Goal: Transaction & Acquisition: Purchase product/service

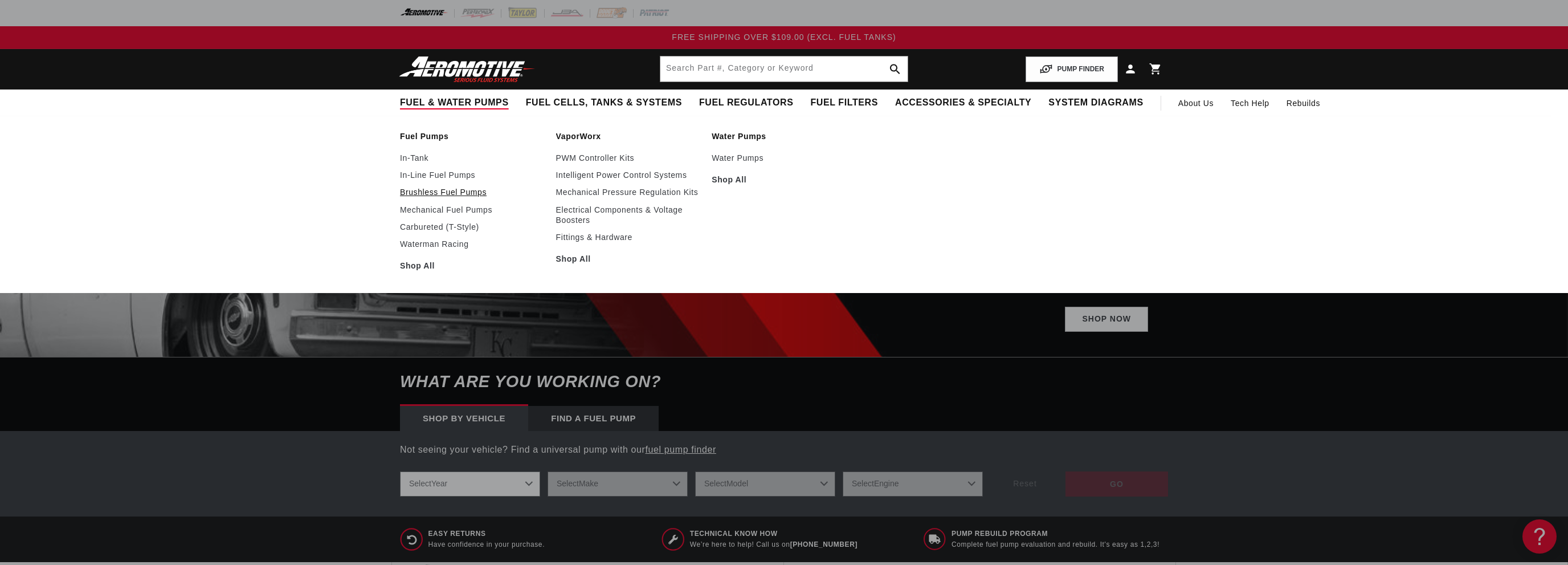
click at [462, 193] on link "Brushless Fuel Pumps" at bounding box center [472, 192] width 145 height 10
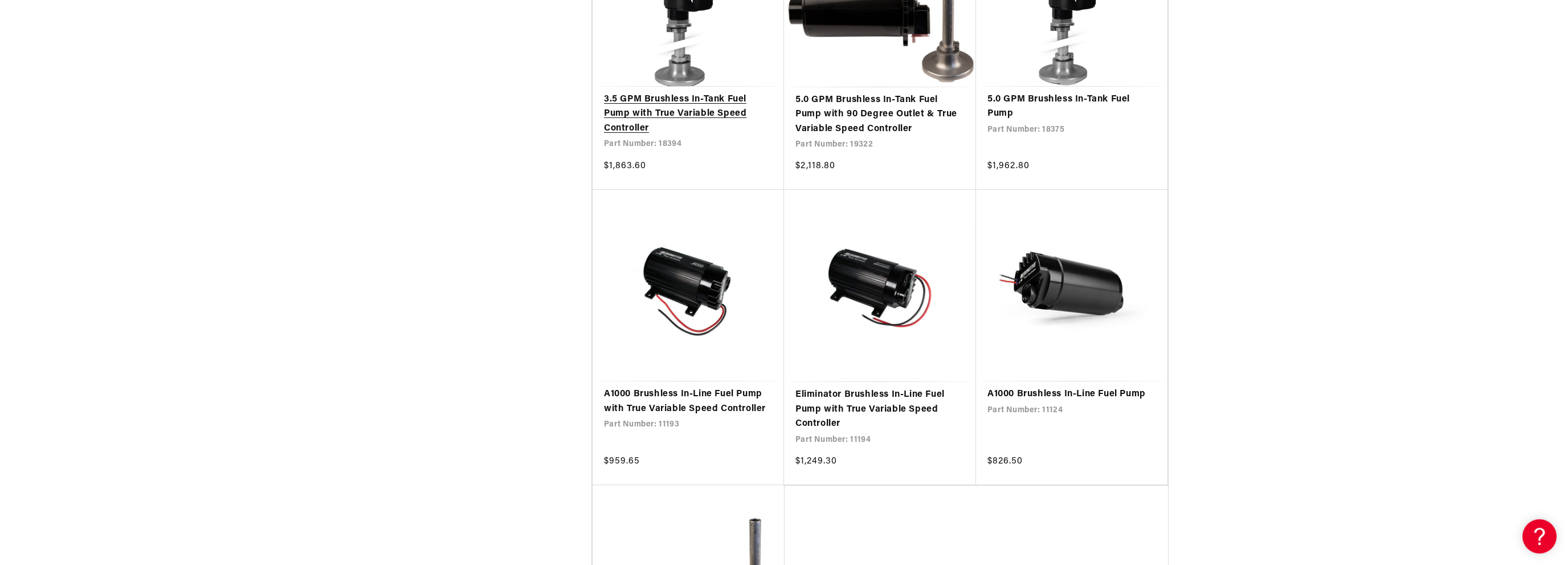
scroll to position [2168, 0]
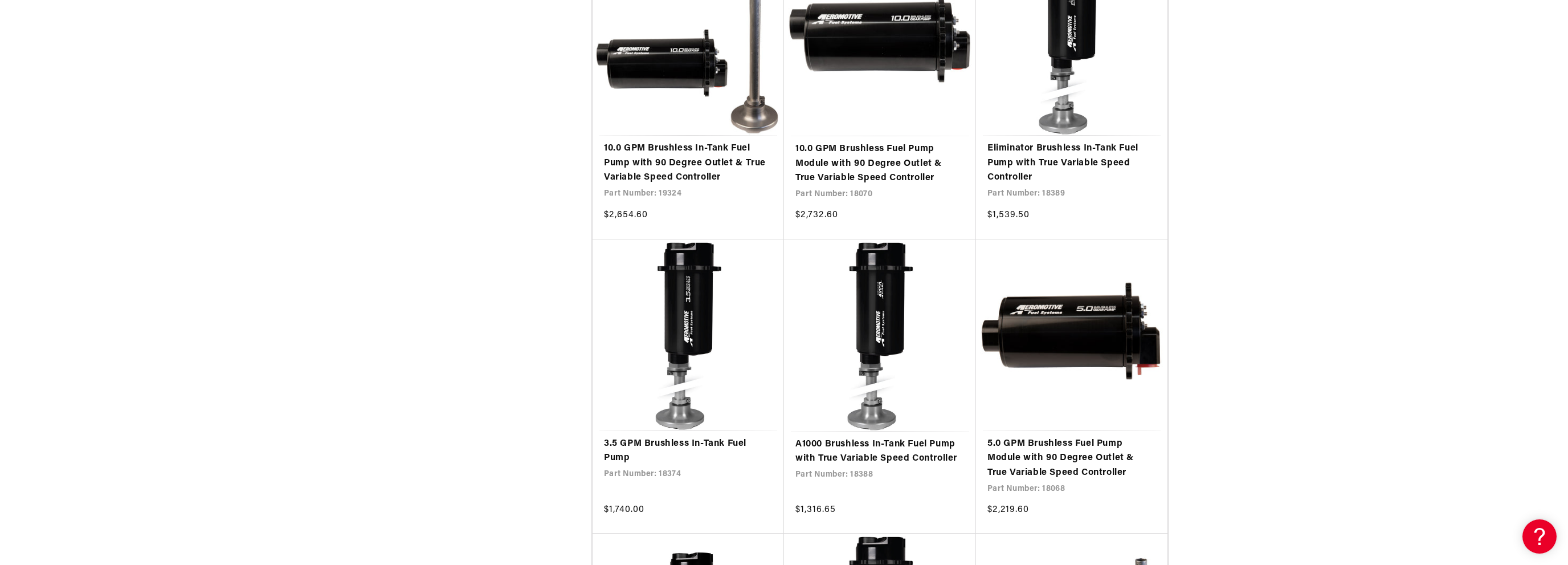
scroll to position [2830, 0]
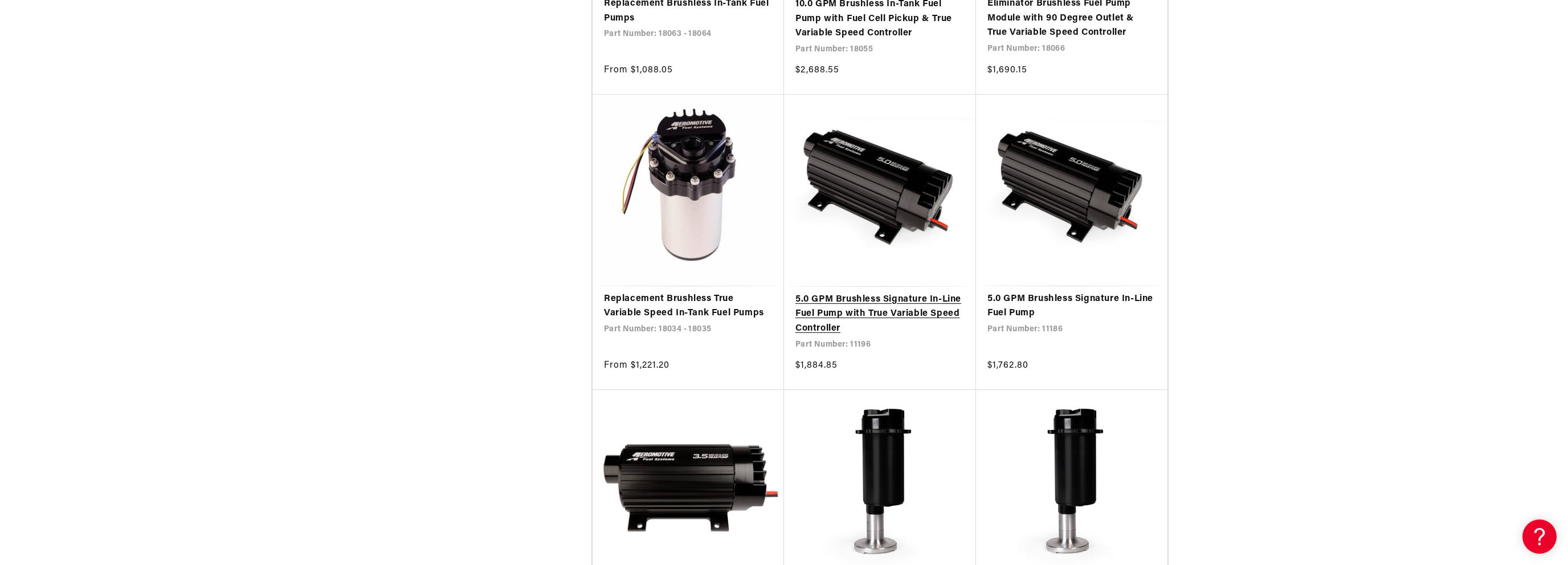
scroll to position [4938, 0]
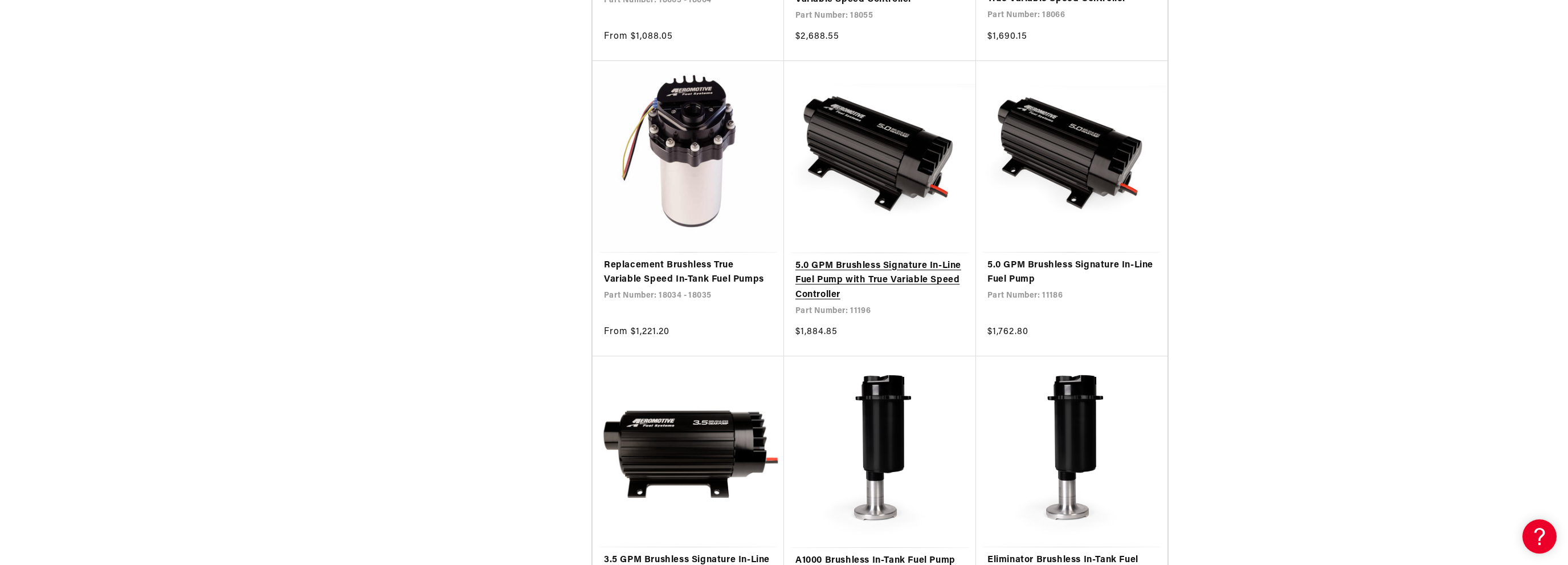
click at [915, 282] on link "5.0 GPM Brushless Signature In-Line Fuel Pump with True Variable Speed Controll…" at bounding box center [880, 281] width 169 height 44
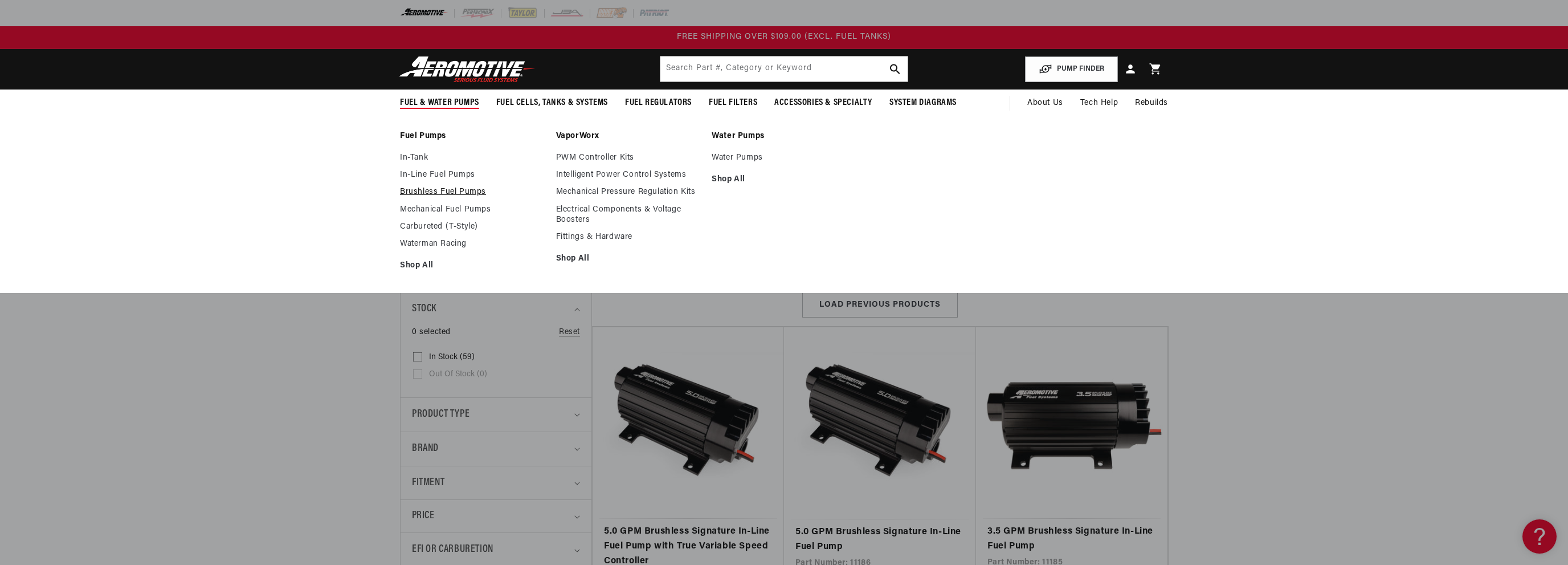
click at [430, 192] on link "Brushless Fuel Pumps" at bounding box center [472, 192] width 145 height 10
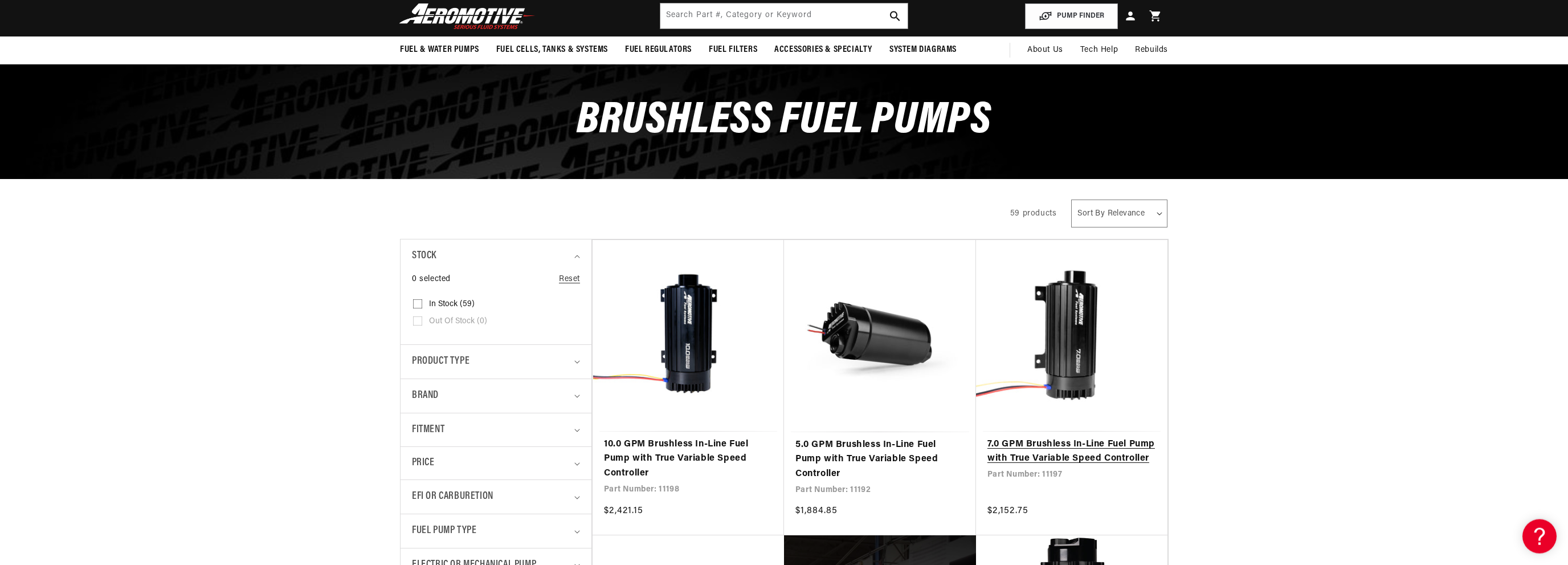
scroll to position [120, 0]
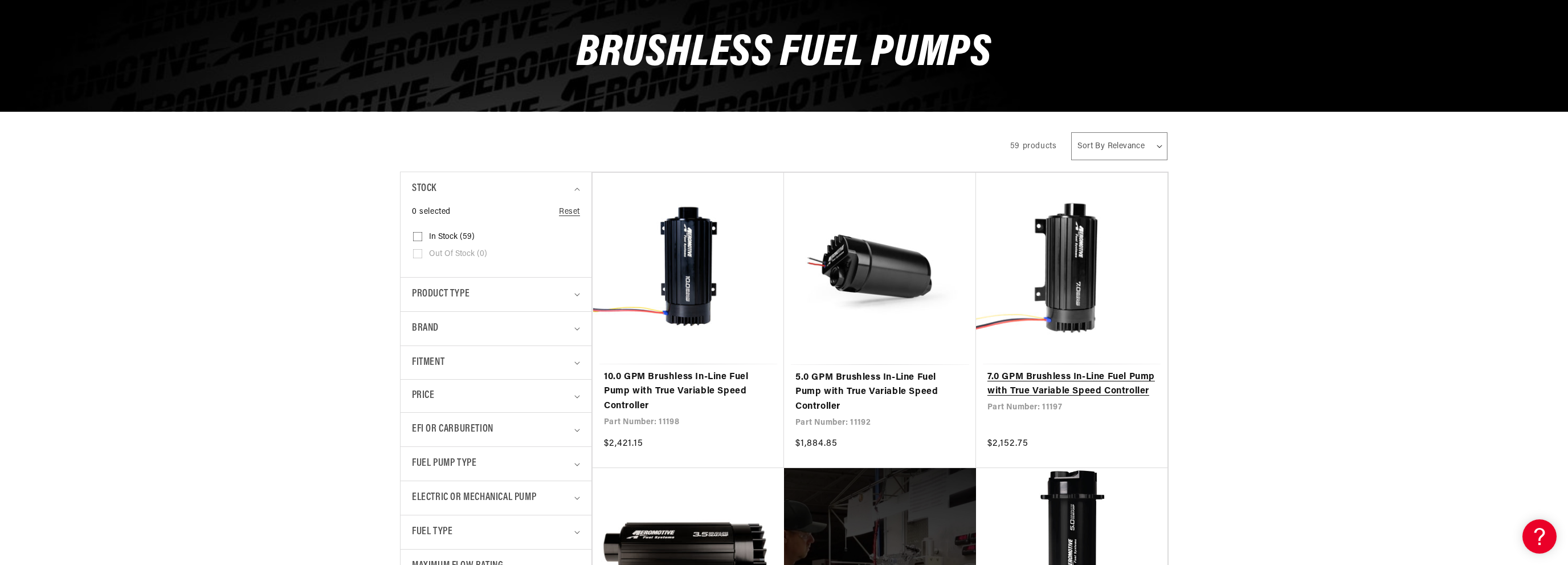
drag, startPoint x: 1051, startPoint y: 370, endPoint x: 1049, endPoint y: 380, distance: 10.2
click at [1051, 371] on link "7.0 GPM Brushless In-Line Fuel Pump with True Variable Speed Controller" at bounding box center [1072, 385] width 169 height 29
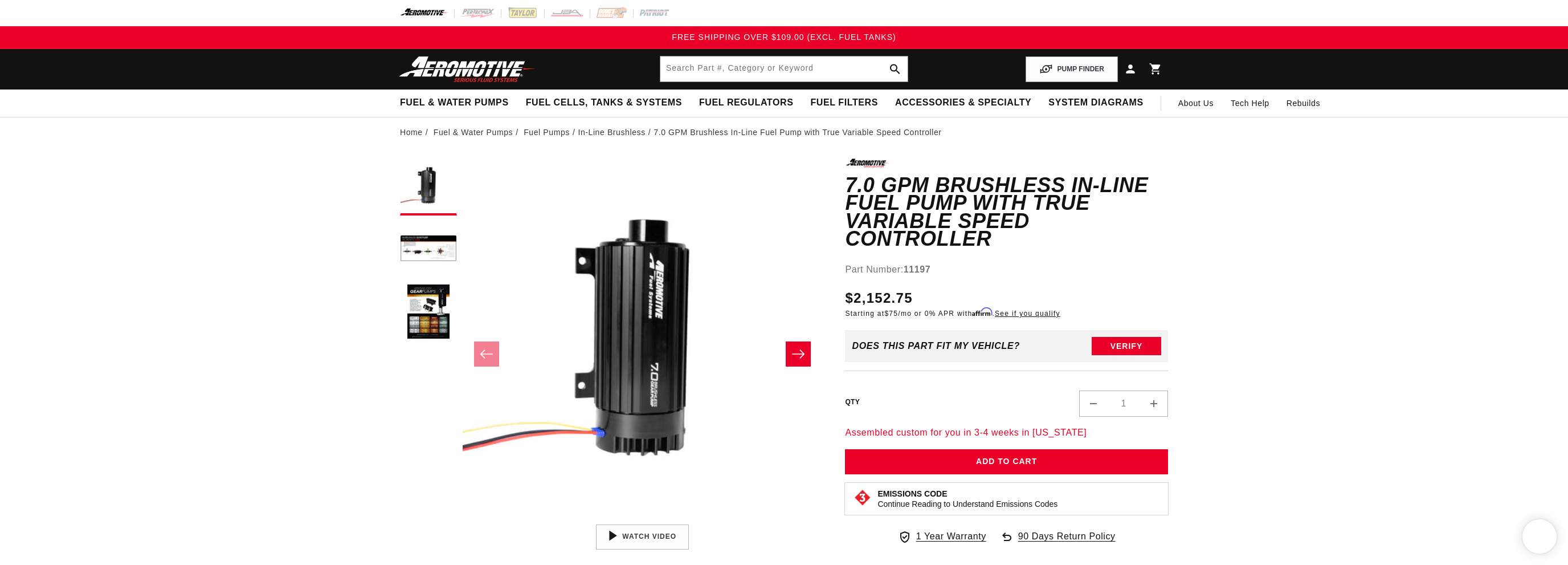
click at [437, 295] on button "Load image 3 in gallery view" at bounding box center [428, 313] width 57 height 57
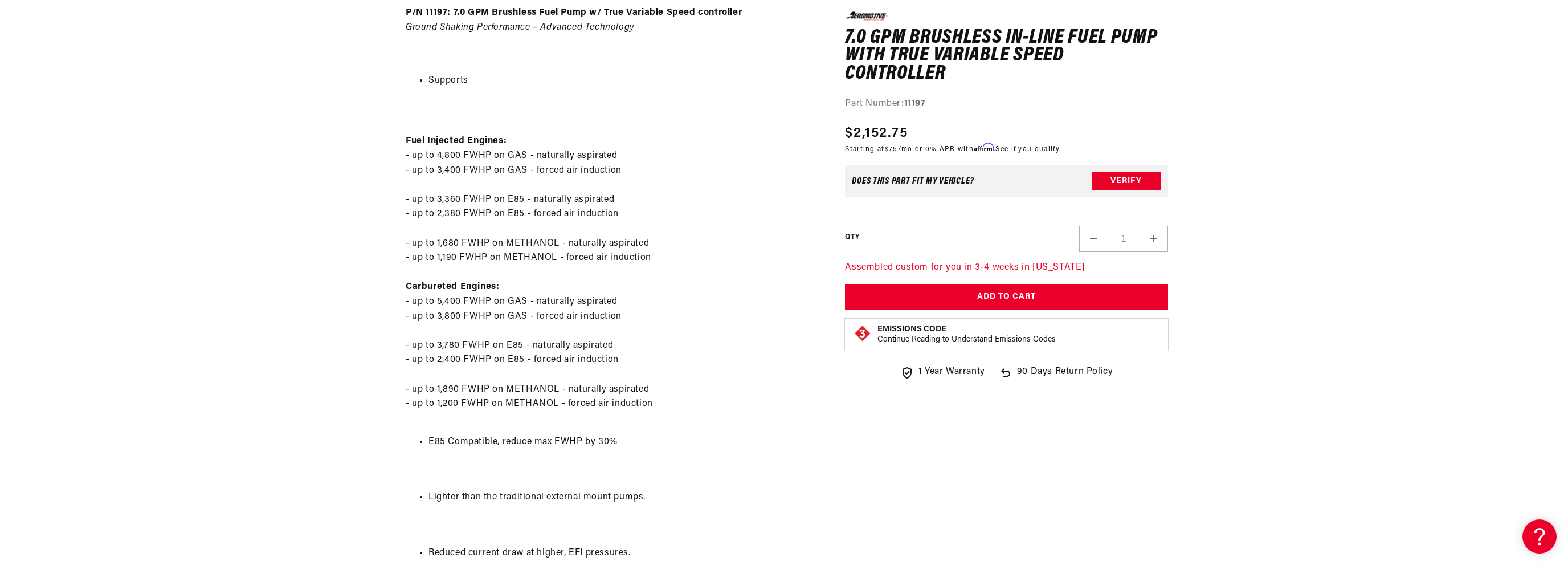
scroll to position [602, 0]
drag, startPoint x: 435, startPoint y: 213, endPoint x: 507, endPoint y: 216, distance: 72.1
click at [507, 216] on p "Fuel Injected Engines: - up to 4,800 FWHP on GAS - naturally aspirated - up to …" at bounding box center [611, 263] width 411 height 321
click at [598, 235] on p "Fuel Injected Engines: - up to 4,800 FWHP on GAS - naturally aspirated - up to …" at bounding box center [611, 263] width 411 height 321
click at [326, 245] on section "0.0 star rating Write a review 7.0 GPM Brushless In-Line Fuel Pump with True Va…" at bounding box center [784, 490] width 1568 height 1892
